Goal: Task Accomplishment & Management: Complete application form

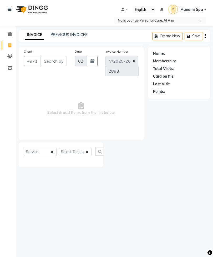
select select "6884"
select select "service"
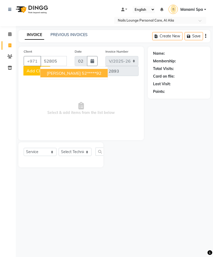
click at [82, 73] on ngb-highlight "52*****92" at bounding box center [92, 73] width 20 height 5
type input "52*****92"
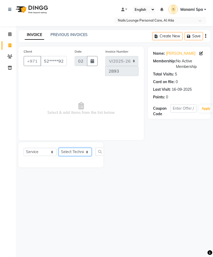
click at [89, 150] on select "Select Technician [PERSON_NAME] [PERSON_NAME] [PERSON_NAME] [PERSON_NAME] Manam…" at bounding box center [75, 152] width 33 height 8
select select "53955"
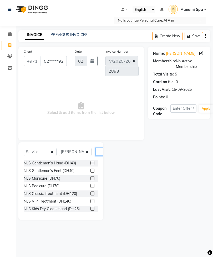
click at [101, 152] on input "text" at bounding box center [102, 152] width 13 height 8
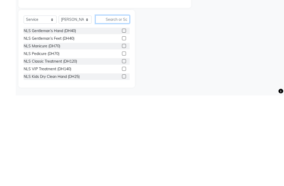
scroll to position [32, 0]
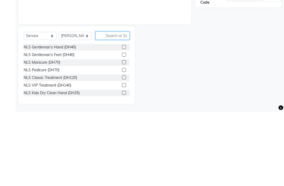
click at [106, 106] on input "text" at bounding box center [113, 110] width 34 height 8
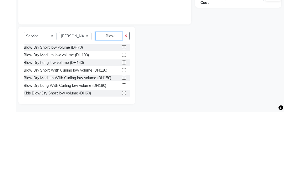
type input "Blow"
click at [125, 127] on label at bounding box center [124, 129] width 4 height 4
click at [125, 127] on input "checkbox" at bounding box center [123, 128] width 3 height 3
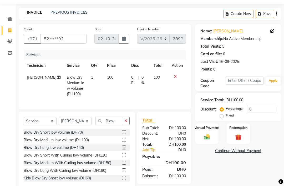
checkbox input "false"
click at [88, 125] on select "Select Technician [PERSON_NAME] [PERSON_NAME] [PERSON_NAME] [PERSON_NAME] Manam…" at bounding box center [75, 121] width 33 height 8
select select "54334"
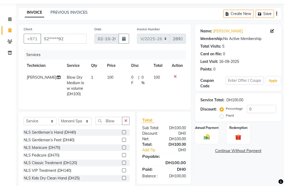
click at [127, 123] on icon "button" at bounding box center [126, 121] width 3 height 4
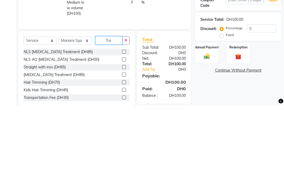
scroll to position [0, 0]
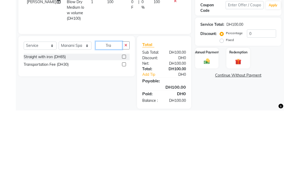
type input "Tra"
click at [122, 138] on label at bounding box center [124, 140] width 4 height 4
click at [122, 138] on input "checkbox" at bounding box center [123, 139] width 3 height 3
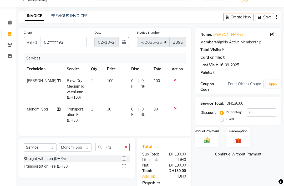
checkbox input "false"
click at [209, 144] on img at bounding box center [207, 140] width 10 height 7
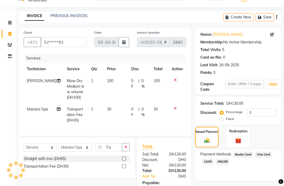
click at [213, 158] on span "Visa Card" at bounding box center [263, 155] width 17 height 6
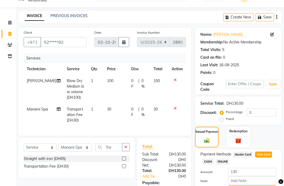
scroll to position [35, 0]
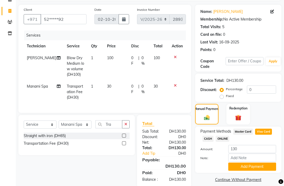
click at [213, 171] on button "Add Payment" at bounding box center [253, 167] width 48 height 8
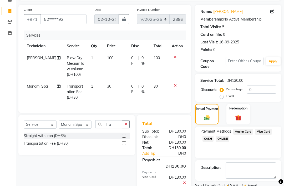
scroll to position [51, 0]
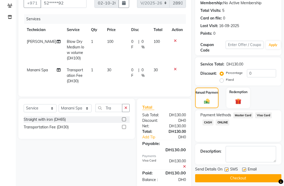
click at [213, 182] on button "Checkout" at bounding box center [238, 178] width 86 height 8
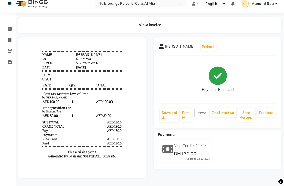
scroll to position [13, 0]
